Goal: Navigation & Orientation: Find specific page/section

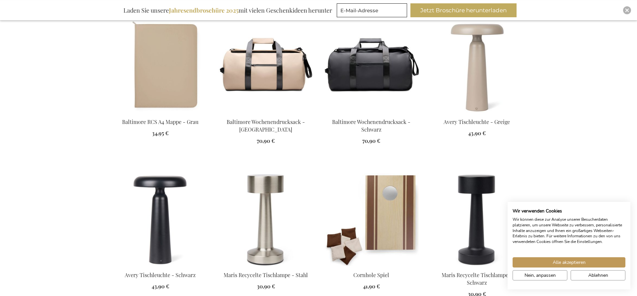
scroll to position [450, 0]
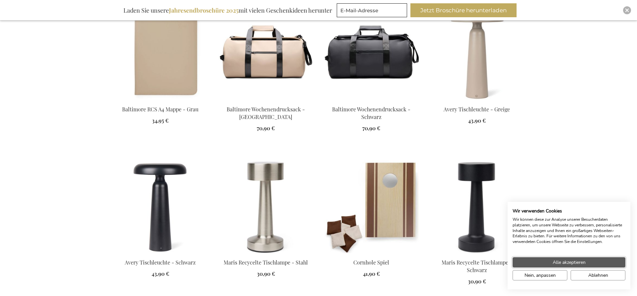
click at [544, 262] on button "Alle akzeptieren" at bounding box center [568, 262] width 113 height 10
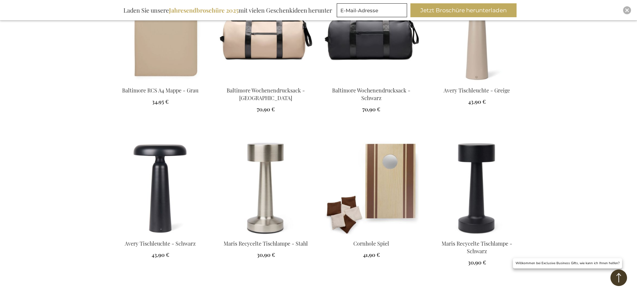
scroll to position [522, 0]
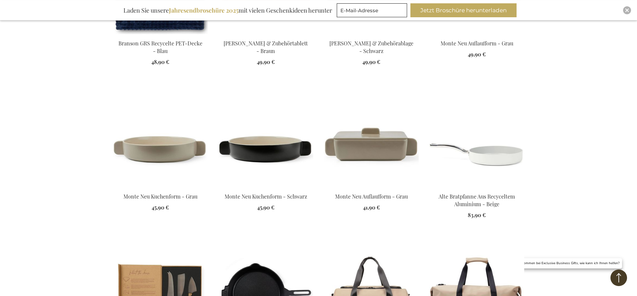
scroll to position [1167, 0]
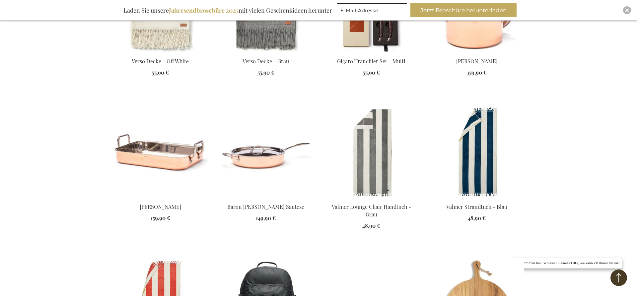
scroll to position [1561, 0]
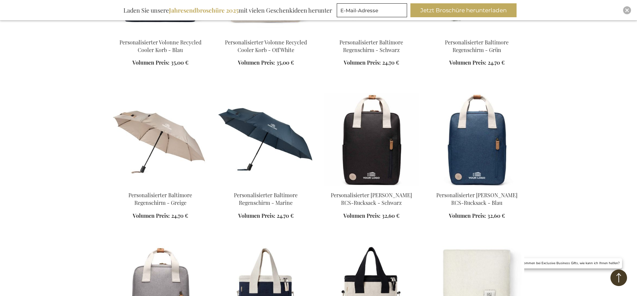
scroll to position [2170, 0]
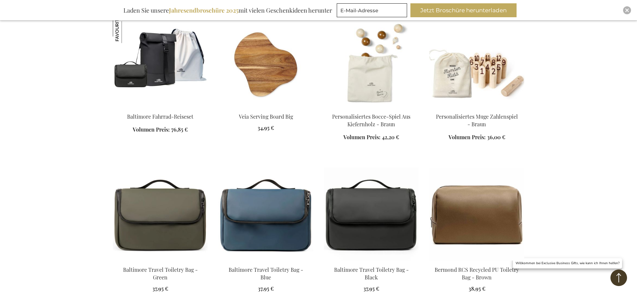
scroll to position [4248, 0]
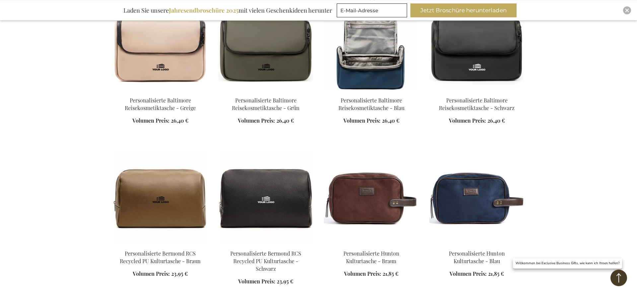
scroll to position [4570, 0]
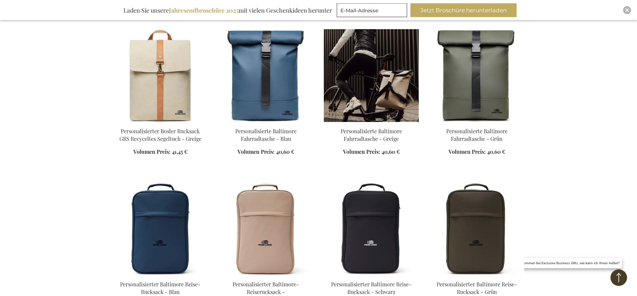
scroll to position [5144, 0]
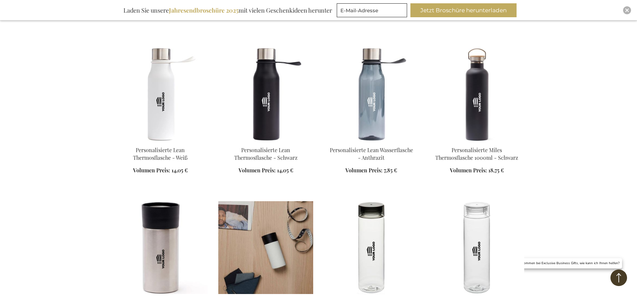
scroll to position [6433, 0]
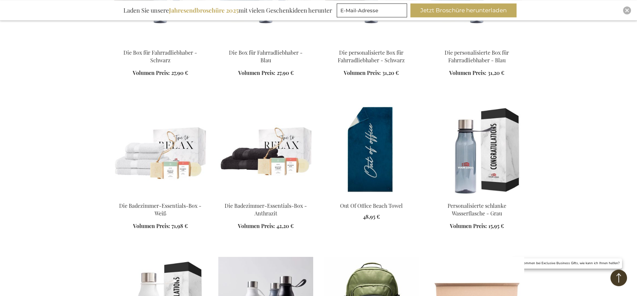
scroll to position [9371, 0]
